Goal: Task Accomplishment & Management: Manage account settings

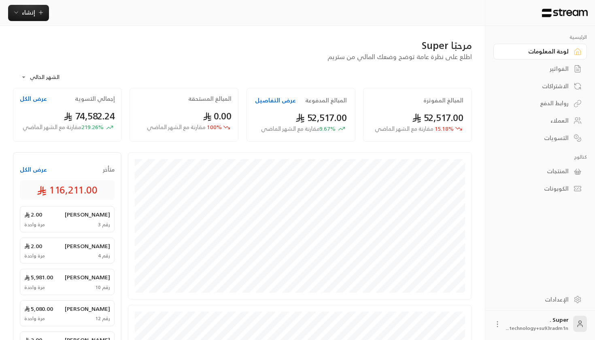
click at [567, 124] on div "العملاء" at bounding box center [536, 121] width 65 height 8
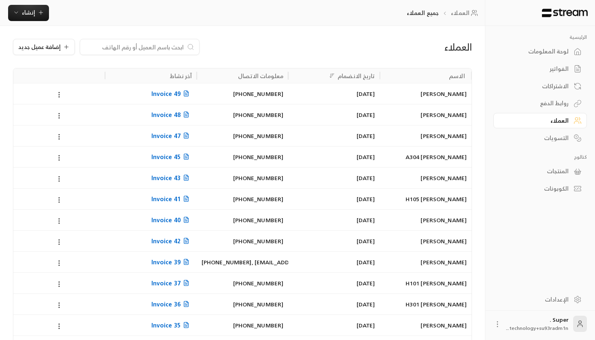
click at [267, 93] on div "[PHONE_NUMBER]" at bounding box center [243, 93] width 82 height 21
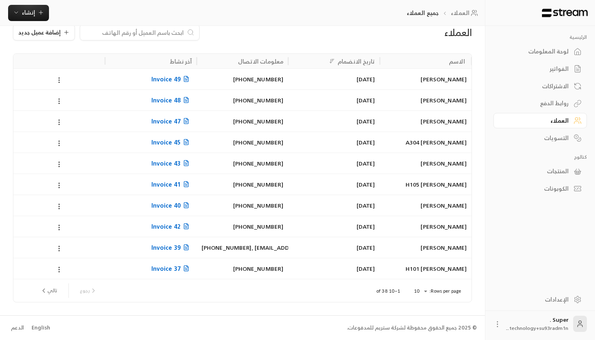
scroll to position [14, 0]
click at [51, 297] on button "تالي" at bounding box center [48, 291] width 23 height 14
